Goal: Transaction & Acquisition: Purchase product/service

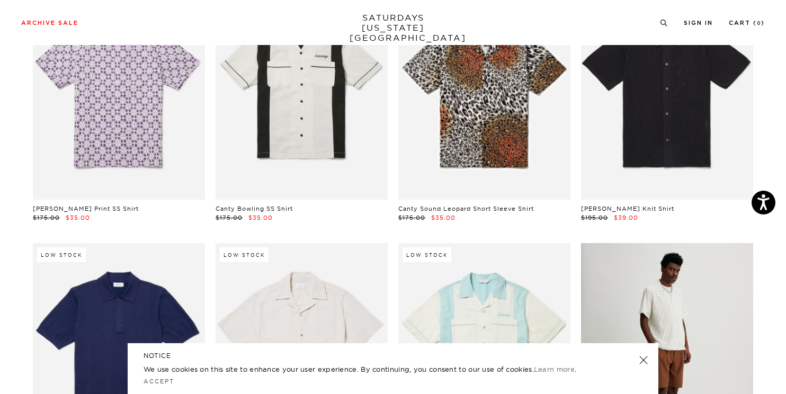
scroll to position [6154, 1]
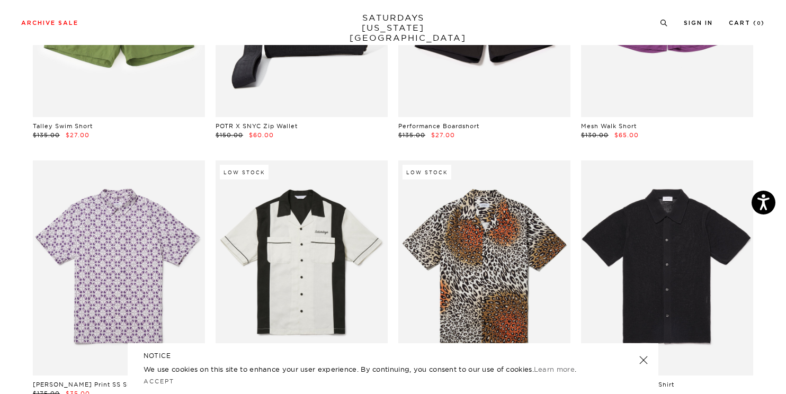
click at [667, 228] on link at bounding box center [667, 267] width 172 height 215
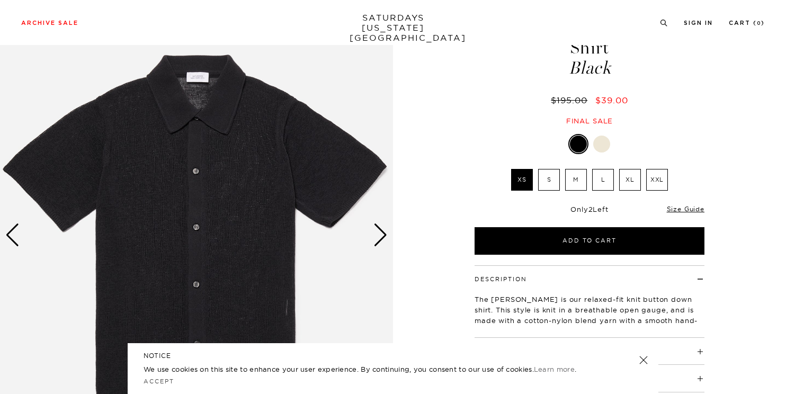
scroll to position [69, 0]
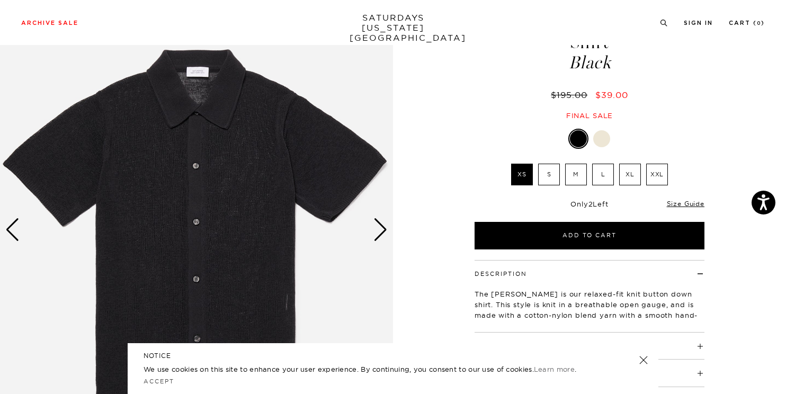
click at [289, 251] on img at bounding box center [196, 229] width 393 height 491
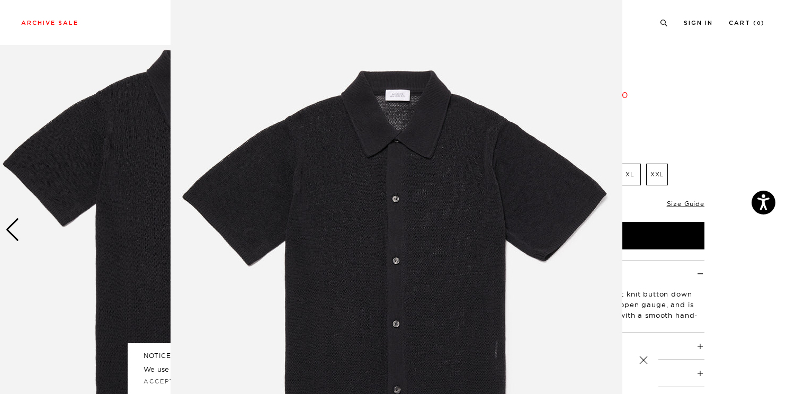
scroll to position [1, 0]
